Goal: Task Accomplishment & Management: Manage account settings

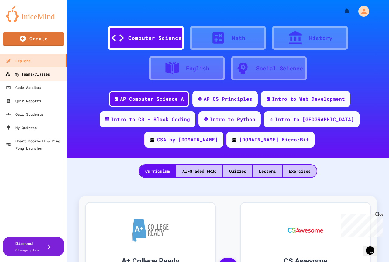
click at [45, 73] on div "My Teams/Classes" at bounding box center [27, 74] width 45 height 8
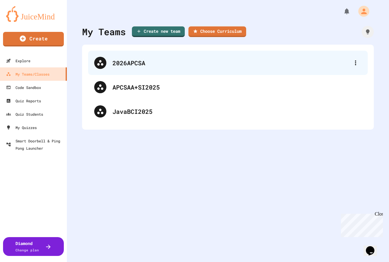
click at [158, 60] on div "2026APCSA" at bounding box center [230, 62] width 237 height 9
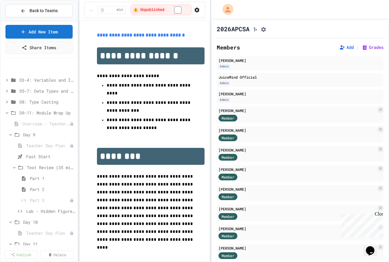
scroll to position [61, 0]
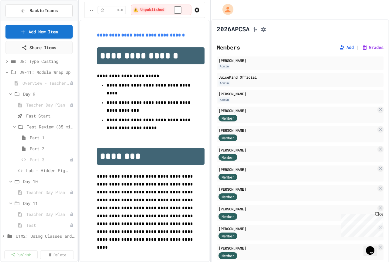
click at [39, 172] on span "Lab - Hidden Figures: Launch Weight Calculator" at bounding box center [47, 170] width 43 height 6
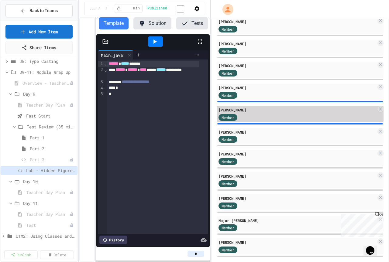
scroll to position [122, 0]
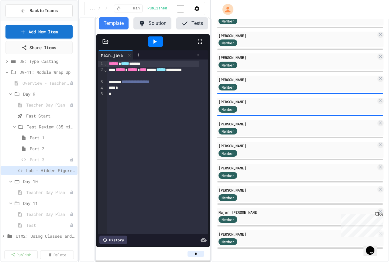
click at [379, 217] on div "Close" at bounding box center [379, 215] width 8 height 8
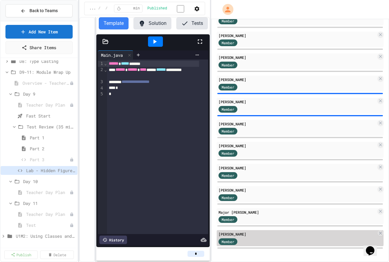
click at [267, 241] on div "Member" at bounding box center [297, 242] width 158 height 8
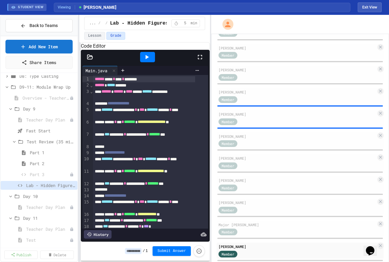
click at [22, 87] on div "**********" at bounding box center [194, 138] width 389 height 247
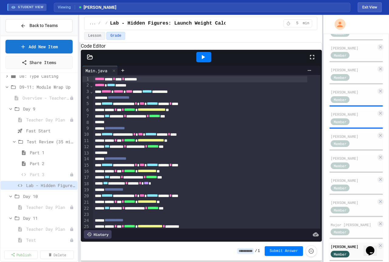
click at [323, 108] on div at bounding box center [322, 138] width 1 height 247
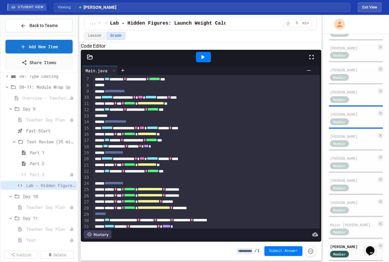
scroll to position [93, 0]
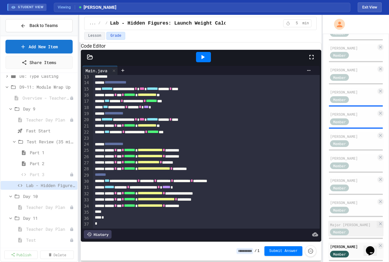
click at [355, 235] on div "Member" at bounding box center [345, 232] width 30 height 8
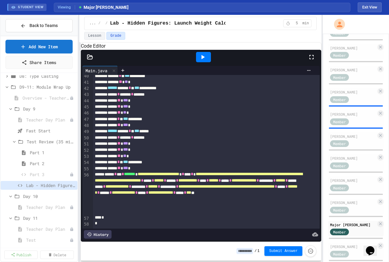
scroll to position [261, 0]
click at [349, 214] on div "Member" at bounding box center [345, 210] width 30 height 8
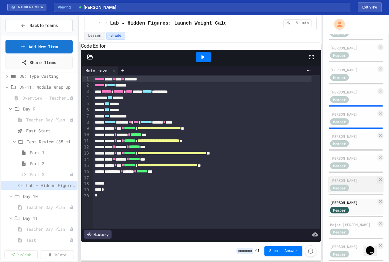
click at [351, 188] on div "Member" at bounding box center [345, 188] width 30 height 8
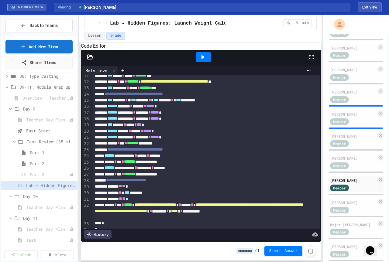
scroll to position [87, 0]
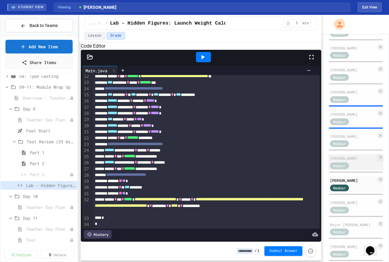
click at [349, 169] on div "Member" at bounding box center [345, 166] width 30 height 8
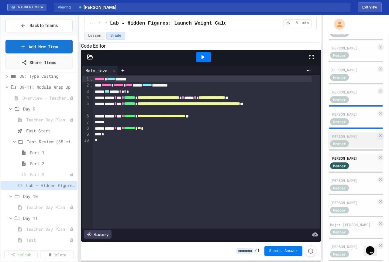
click at [356, 142] on div "Member" at bounding box center [345, 144] width 30 height 8
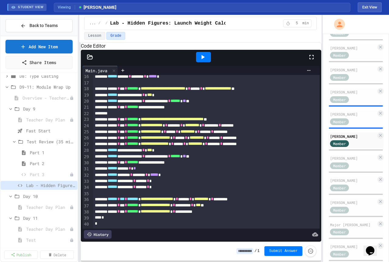
scroll to position [112, 0]
click at [344, 119] on div "[PERSON_NAME] Member" at bounding box center [355, 118] width 55 height 16
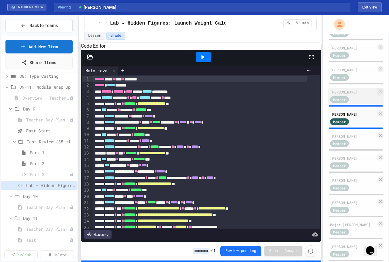
click at [354, 101] on div "Member" at bounding box center [345, 99] width 30 height 8
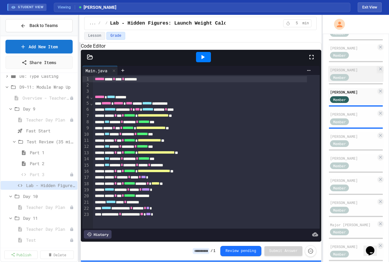
click at [347, 73] on div "[PERSON_NAME]" at bounding box center [353, 69] width 46 height 5
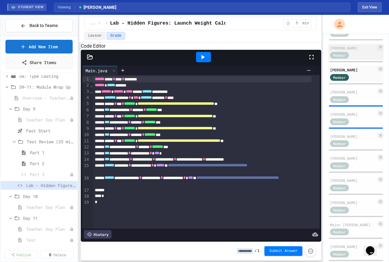
click at [350, 54] on div "Member" at bounding box center [345, 55] width 30 height 8
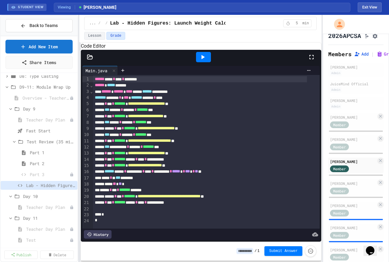
scroll to position [0, 0]
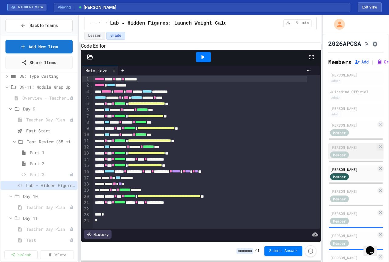
click at [341, 154] on span "Member" at bounding box center [339, 154] width 13 height 5
click at [351, 154] on div "Member" at bounding box center [345, 155] width 30 height 8
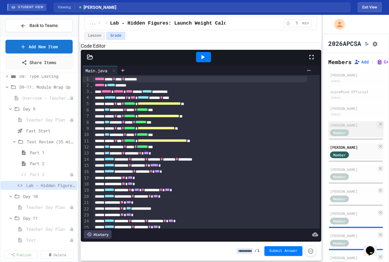
click at [355, 133] on div "Member" at bounding box center [345, 133] width 30 height 8
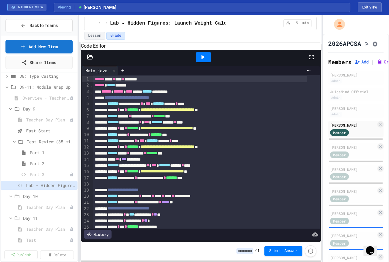
click at [204, 61] on icon at bounding box center [202, 56] width 7 height 7
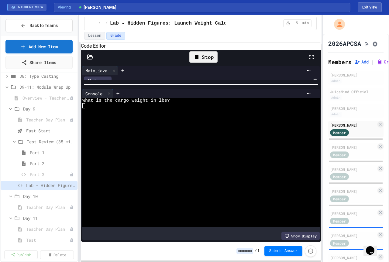
click at [206, 87] on div at bounding box center [201, 84] width 241 height 6
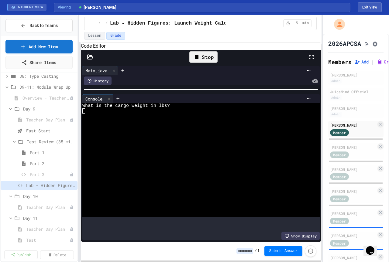
click at [91, 114] on div at bounding box center [195, 110] width 227 height 5
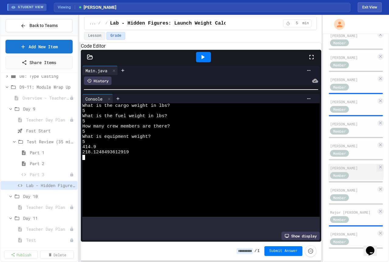
scroll to position [141, 0]
click at [344, 217] on span "Member" at bounding box center [339, 219] width 13 height 5
click at [358, 216] on div "Member" at bounding box center [345, 220] width 30 height 8
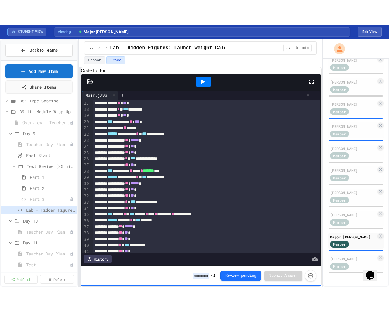
scroll to position [122, 0]
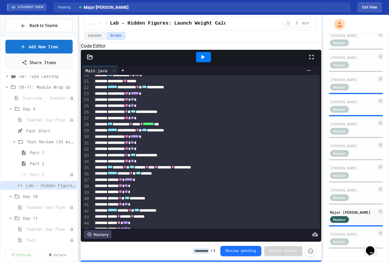
click at [313, 59] on icon at bounding box center [311, 57] width 4 height 4
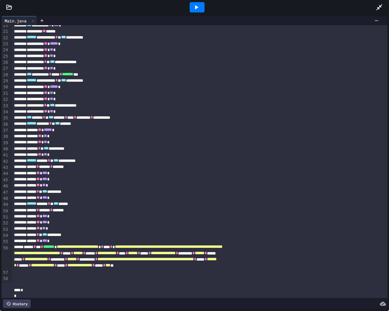
scroll to position [115, 0]
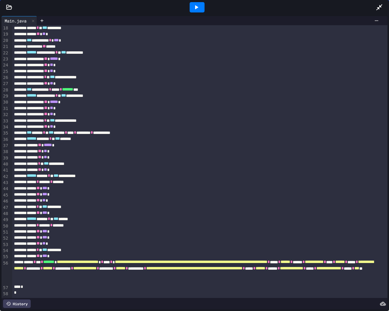
click at [195, 5] on icon at bounding box center [196, 7] width 7 height 7
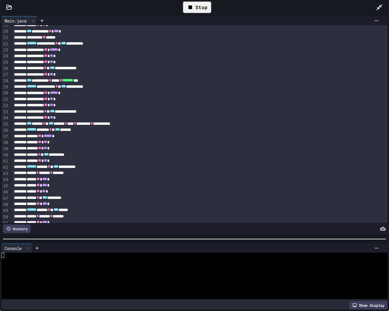
click at [160, 238] on div at bounding box center [194, 239] width 389 height 6
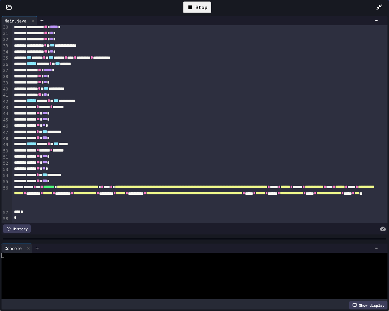
scroll to position [189, 0]
click at [193, 5] on icon at bounding box center [190, 7] width 7 height 7
click at [195, 9] on icon at bounding box center [196, 7] width 3 height 4
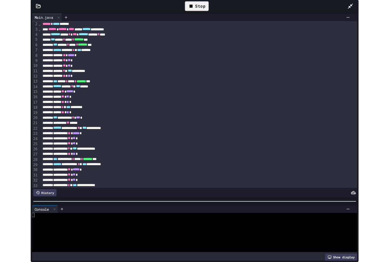
scroll to position [0, 0]
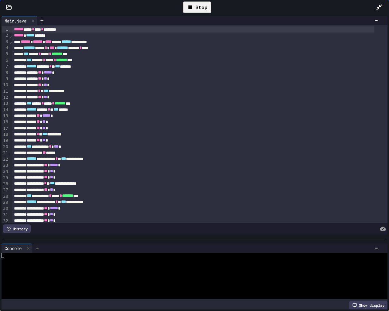
click at [386, 2] on div at bounding box center [381, 7] width 13 height 18
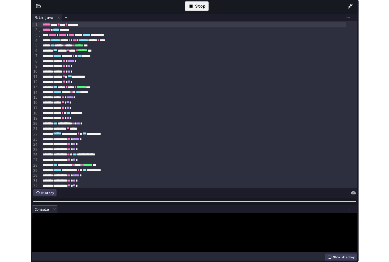
scroll to position [141, 0]
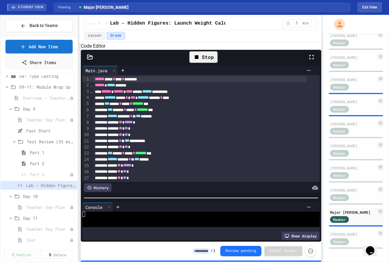
click at [200, 61] on icon at bounding box center [196, 56] width 7 height 7
click at [359, 187] on div "[PERSON_NAME]" at bounding box center [353, 189] width 46 height 5
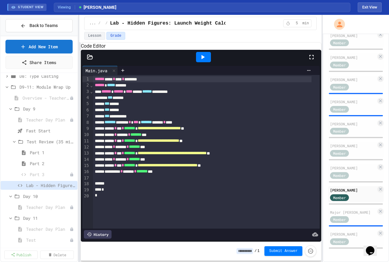
click at [202, 61] on icon at bounding box center [202, 56] width 7 height 7
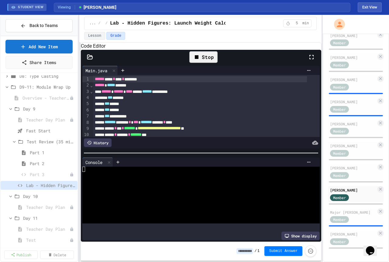
click at [203, 61] on div "Stop" at bounding box center [203, 57] width 28 height 12
